Goal: Use online tool/utility

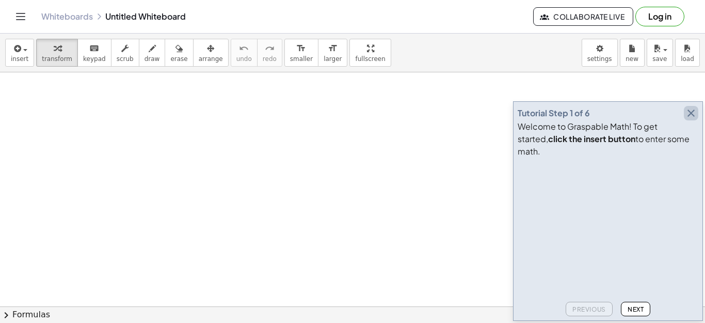
click at [692, 119] on icon "button" at bounding box center [691, 113] width 12 height 12
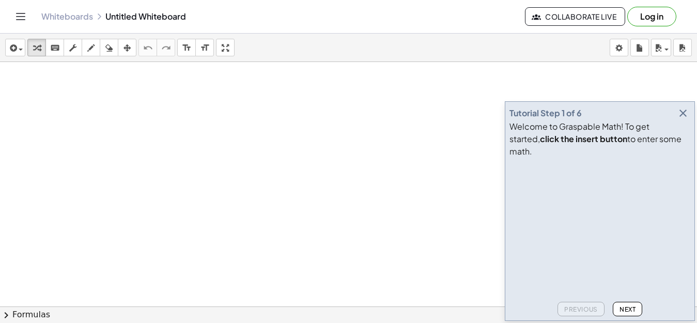
click at [682, 119] on icon "button" at bounding box center [682, 113] width 12 height 12
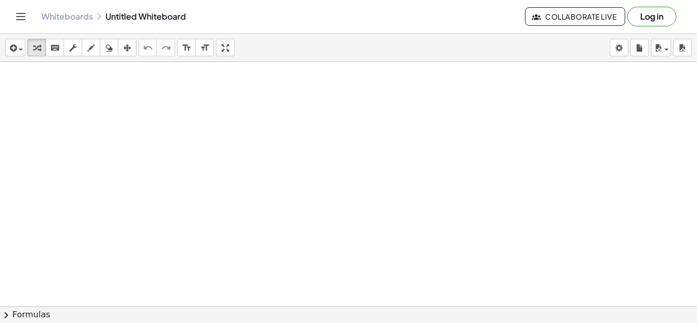
click at [515, 173] on div at bounding box center [348, 329] width 697 height 535
